Goal: Task Accomplishment & Management: Manage account settings

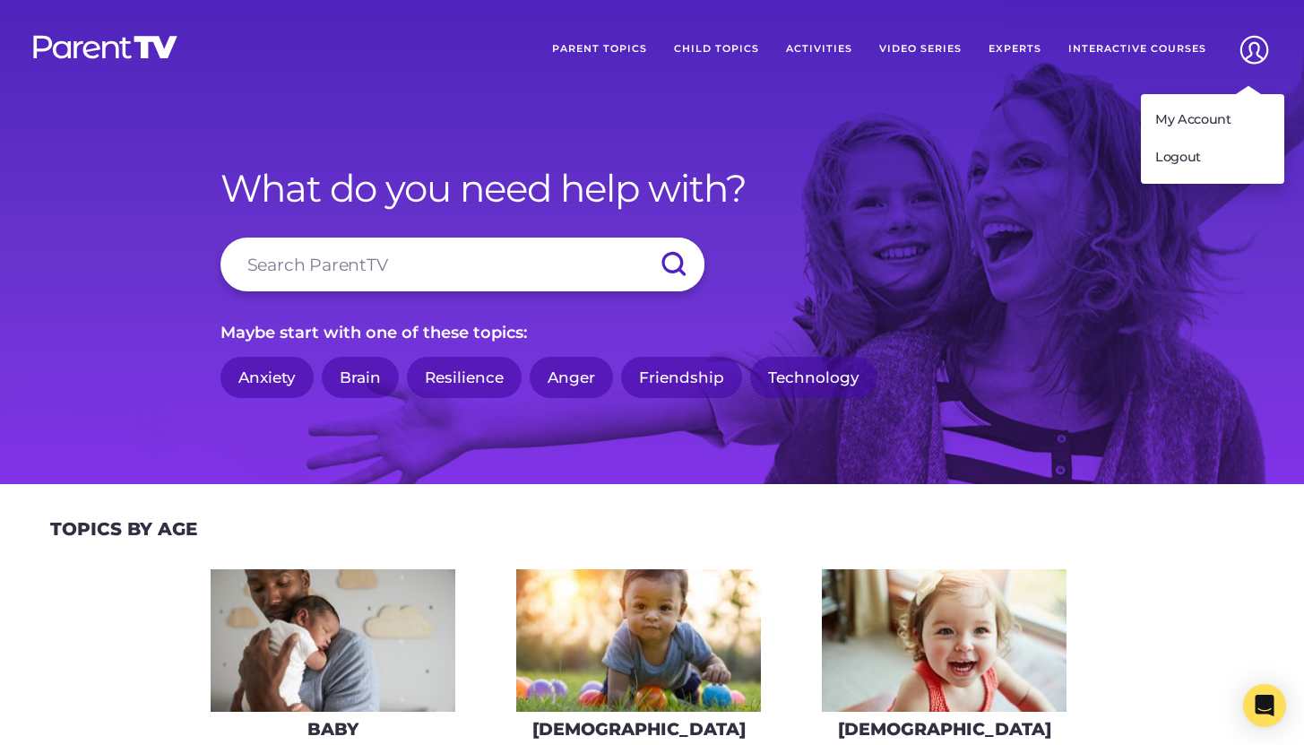
click at [1245, 53] on img at bounding box center [1255, 50] width 46 height 46
click at [1204, 161] on link "Logout" at bounding box center [1212, 158] width 143 height 38
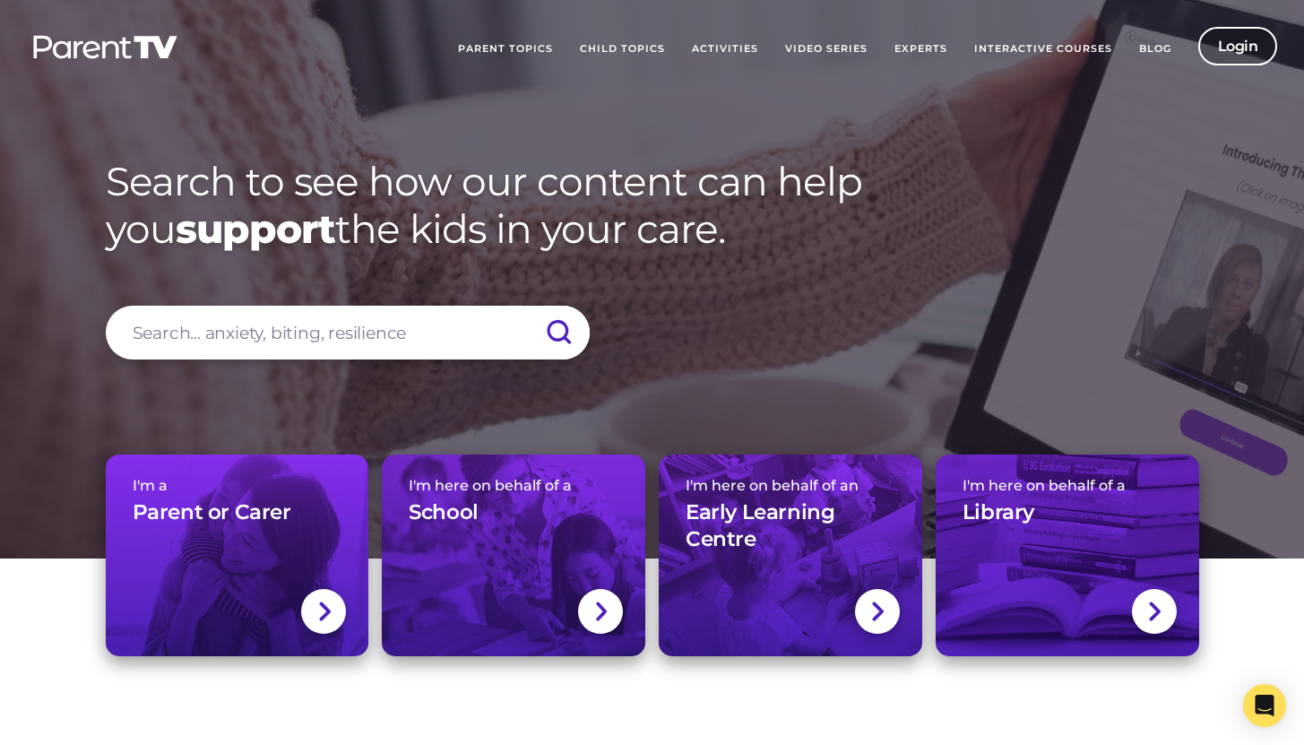
click at [1242, 56] on link "Login" at bounding box center [1238, 46] width 80 height 39
click at [1241, 47] on link "Login" at bounding box center [1238, 46] width 80 height 39
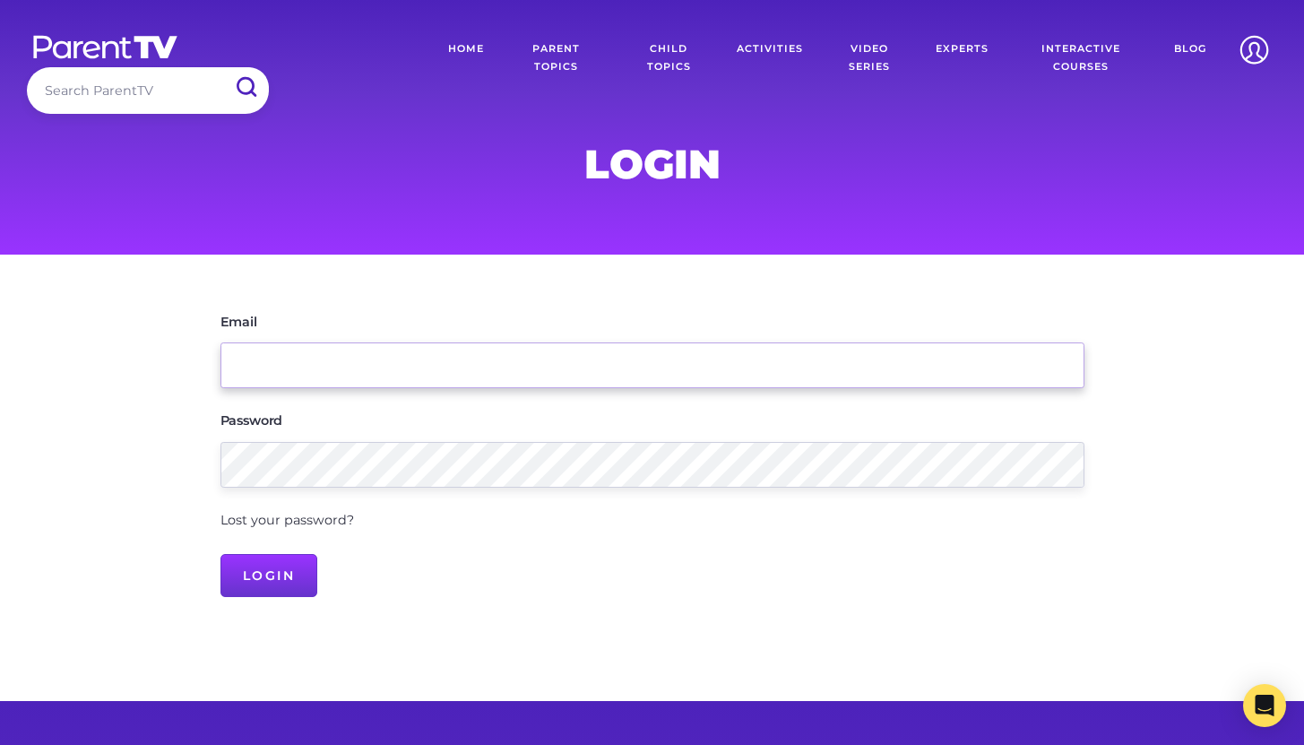
click at [312, 358] on input "Email" at bounding box center [653, 365] width 864 height 46
